Goal: Use online tool/utility: Use online tool/utility

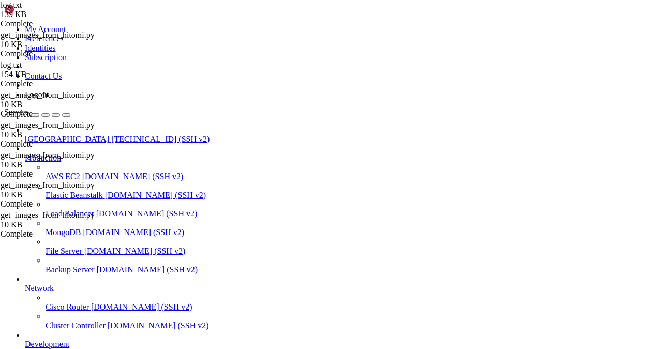
scroll to position [199761, 0]
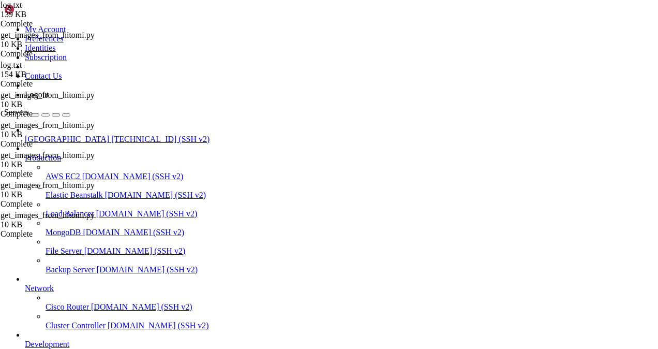
scroll to position [200157, 0]
drag, startPoint x: 25, startPoint y: 897, endPoint x: 357, endPoint y: 802, distance: 344.6
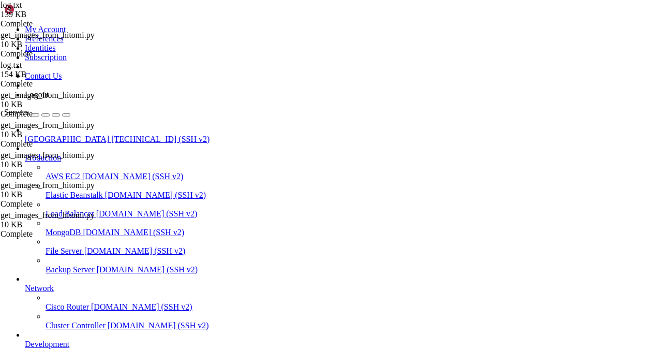
scroll to position [200254, 0]
drag, startPoint x: 223, startPoint y: 915, endPoint x: 167, endPoint y: 902, distance: 57.5
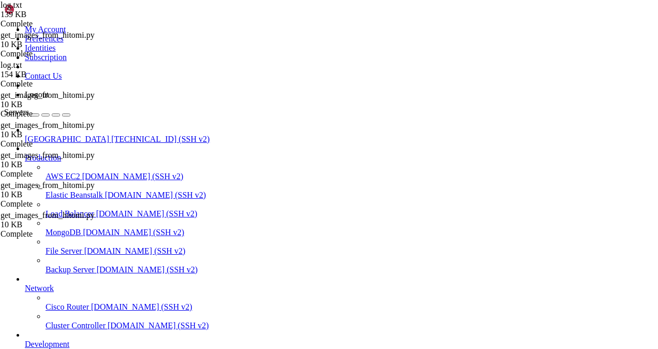
drag, startPoint x: 217, startPoint y: 872, endPoint x: 160, endPoint y: 861, distance: 57.6
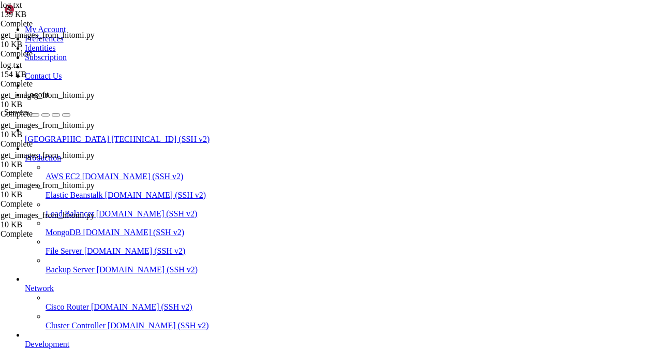
drag, startPoint x: 313, startPoint y: 915, endPoint x: 274, endPoint y: 911, distance: 38.5
